Goal: Information Seeking & Learning: Learn about a topic

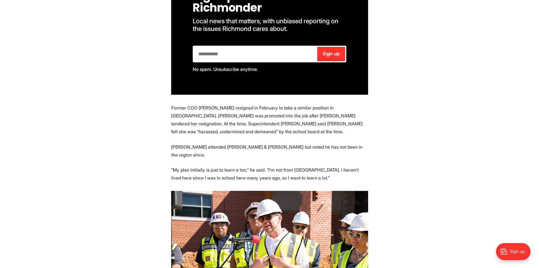
scroll to position [368, 0]
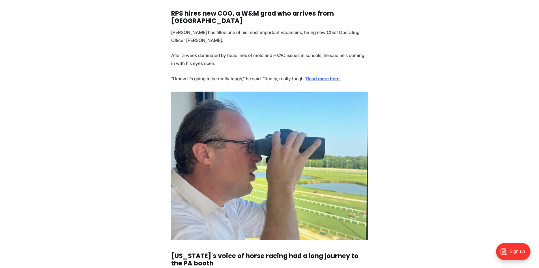
scroll to position [623, 0]
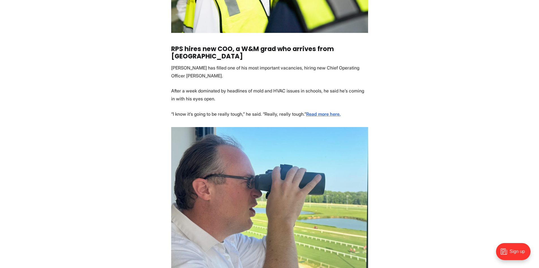
click at [321, 110] on p "“I know it’s going to be really tough,” he said. “Really, really tough.” Read m…" at bounding box center [269, 114] width 197 height 8
click at [319, 111] on strong "Read more here." at bounding box center [323, 114] width 35 height 6
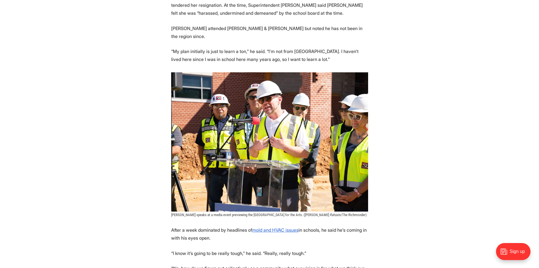
scroll to position [481, 0]
